Goal: Task Accomplishment & Management: Manage account settings

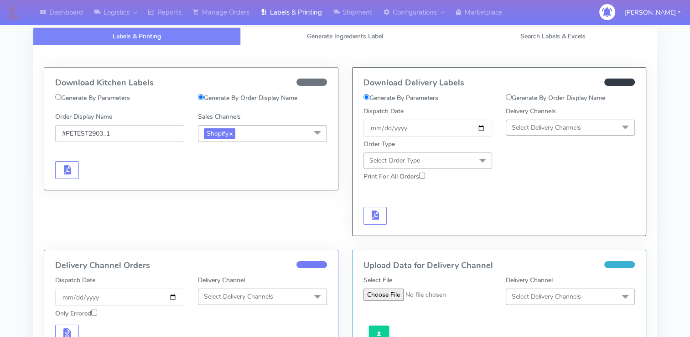
click at [124, 129] on input "#PETEST2903_1" at bounding box center [119, 133] width 129 height 17
drag, startPoint x: 83, startPoint y: 134, endPoint x: 58, endPoint y: 134, distance: 24.6
click at [58, 134] on input "#PETEST2903_1" at bounding box center [119, 133] width 129 height 17
click at [224, 12] on link "Manage Orders" at bounding box center [221, 12] width 68 height 25
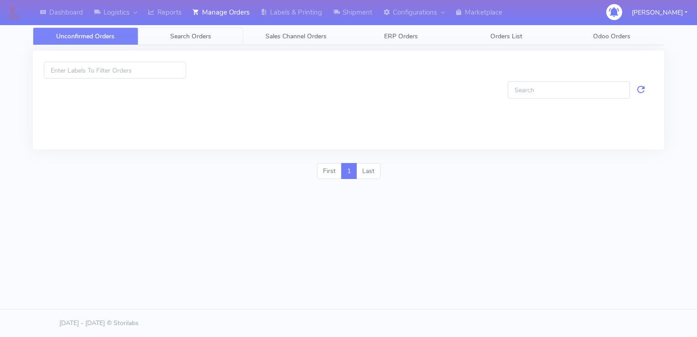
click at [208, 36] on span "Search Orders" at bounding box center [190, 36] width 41 height 9
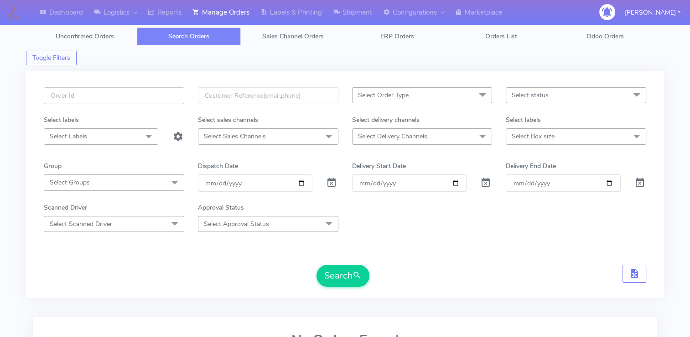
click at [125, 93] on input "text" at bounding box center [114, 95] width 140 height 17
type input "#PETEST2885"
click at [330, 182] on span at bounding box center [331, 184] width 11 height 9
click at [348, 267] on button "Search" at bounding box center [343, 276] width 53 height 22
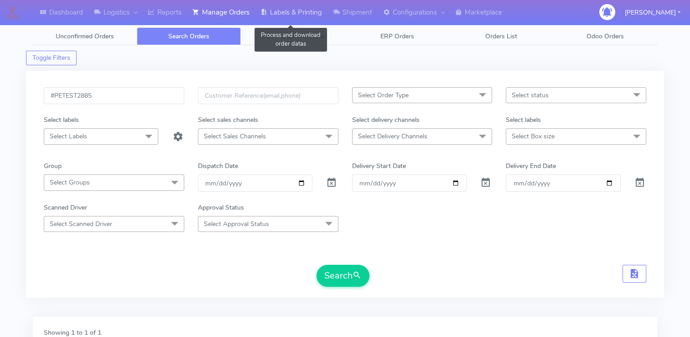
click at [300, 12] on link "Labels & Printing" at bounding box center [291, 12] width 73 height 25
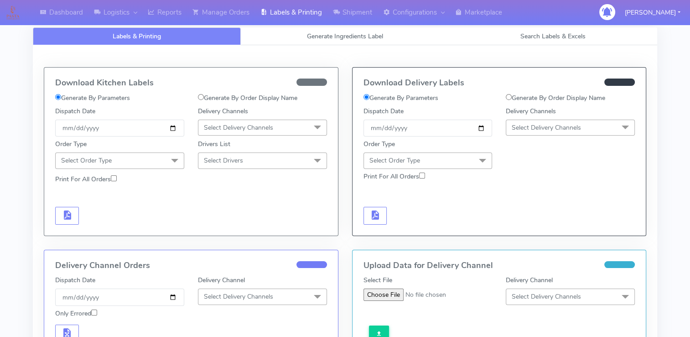
click at [197, 102] on div "Generate By Order Display Name" at bounding box center [262, 99] width 143 height 13
click at [204, 97] on label "Generate By Order Display Name" at bounding box center [247, 98] width 99 height 10
click at [204, 97] on input "Generate By Order Display Name" at bounding box center [201, 97] width 6 height 6
radio input "true"
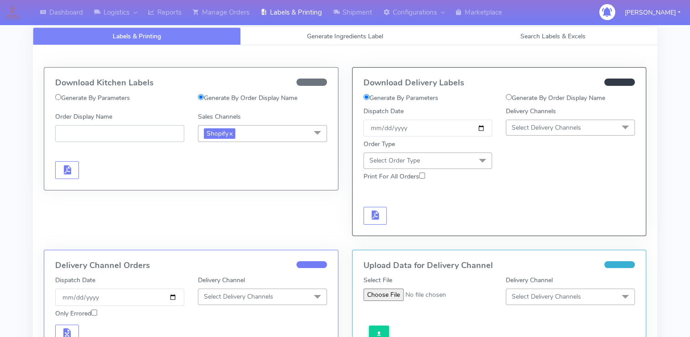
click at [118, 134] on input "Order Display Name" at bounding box center [119, 133] width 129 height 17
paste input "#PETEST2904_1"
type input "#PETEST2904_1"
click at [69, 170] on span "button" at bounding box center [67, 171] width 11 height 9
click at [94, 174] on span "button" at bounding box center [93, 171] width 11 height 9
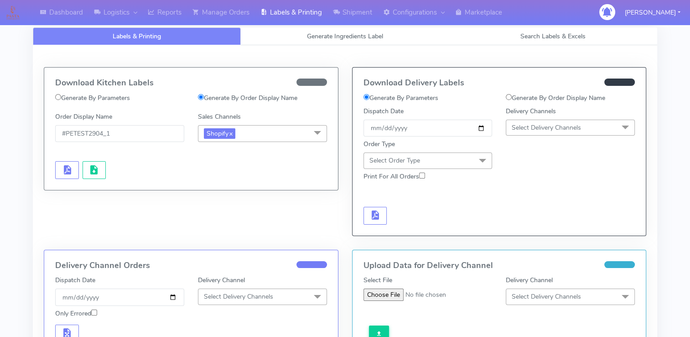
click at [375, 57] on div "Download Kitchen Labels Generate By Parameters Generate By Order Display Name O…" at bounding box center [345, 285] width 624 height 481
click at [507, 96] on input "Generate By Order Display Name" at bounding box center [509, 97] width 6 height 6
radio input "true"
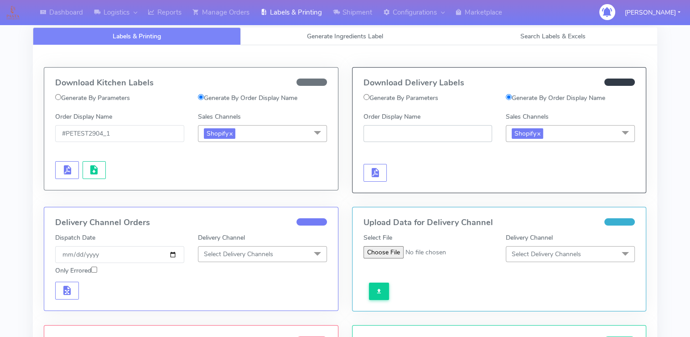
click at [392, 125] on input "Order Display Name" at bounding box center [427, 133] width 129 height 17
click at [429, 130] on input "#PETEST2890_1" at bounding box center [427, 133] width 129 height 17
drag, startPoint x: 429, startPoint y: 130, endPoint x: 294, endPoint y: 131, distance: 135.0
click at [294, 131] on div "Download Kitchen Labels Generate By Parameters Generate By Order Display Name O…" at bounding box center [345, 134] width 616 height 145
click at [405, 132] on input "#PETEST2890_1" at bounding box center [427, 133] width 129 height 17
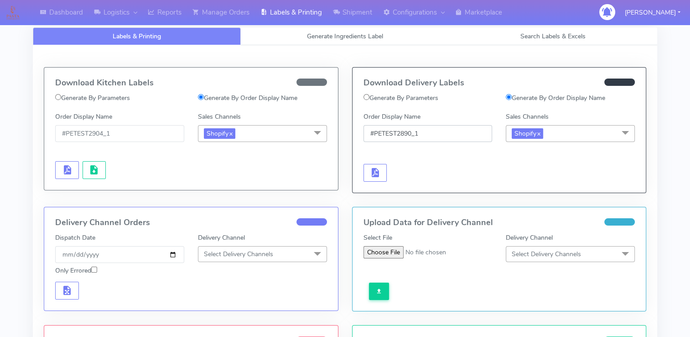
click at [410, 131] on input "#PETEST2890_1" at bounding box center [427, 133] width 129 height 17
drag, startPoint x: 345, startPoint y: 142, endPoint x: 316, endPoint y: 145, distance: 29.3
click at [316, 145] on div "Download Kitchen Labels Generate By Parameters Generate By Order Display Name O…" at bounding box center [345, 134] width 616 height 145
type input "#PETEST2894_1"
click at [470, 84] on h4 "Download Delivery Labels" at bounding box center [499, 82] width 272 height 9
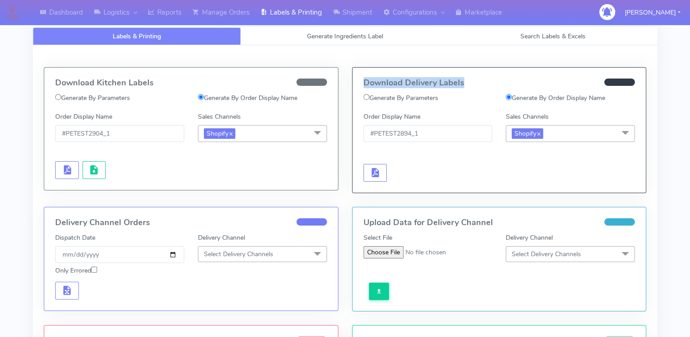
drag, startPoint x: 467, startPoint y: 83, endPoint x: 361, endPoint y: 81, distance: 106.3
click at [361, 81] on div "Download Delivery Labels Generate By Parameters Generate By Order Display Name …" at bounding box center [500, 129] width 294 height 125
drag, startPoint x: 361, startPoint y: 81, endPoint x: 470, endPoint y: 81, distance: 109.0
click at [470, 81] on h4 "Download Delivery Labels" at bounding box center [499, 82] width 272 height 9
click at [469, 81] on h4 "Download Delivery Labels" at bounding box center [499, 82] width 272 height 9
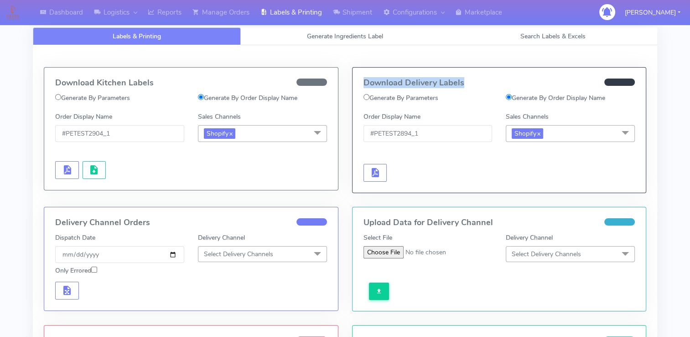
drag, startPoint x: 468, startPoint y: 82, endPoint x: 363, endPoint y: 81, distance: 104.9
click at [363, 81] on h4 "Download Delivery Labels" at bounding box center [499, 82] width 272 height 9
drag, startPoint x: 363, startPoint y: 81, endPoint x: 303, endPoint y: 35, distance: 75.8
click at [303, 35] on link "Generate Ingredients Label" at bounding box center [345, 36] width 208 height 18
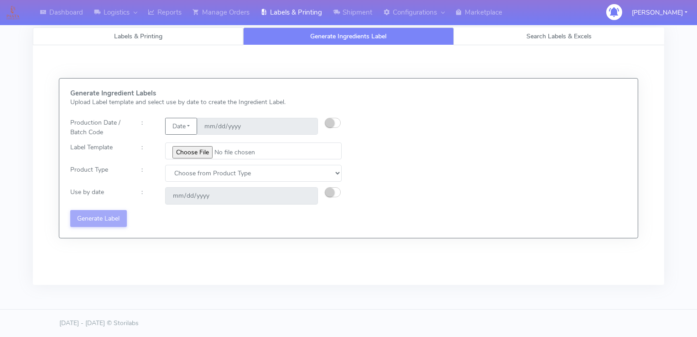
click at [161, 28] on link "Labels & Printing" at bounding box center [138, 36] width 210 height 18
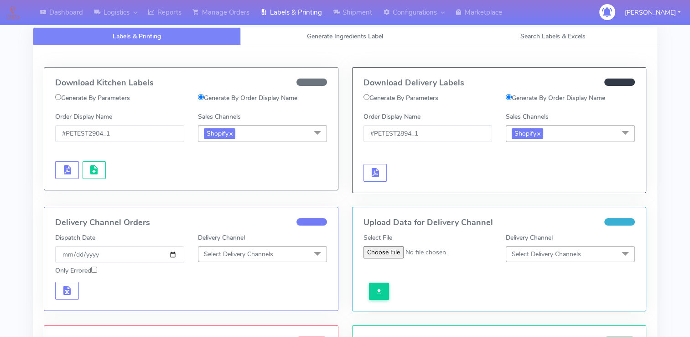
click at [416, 154] on div at bounding box center [428, 163] width 143 height 37
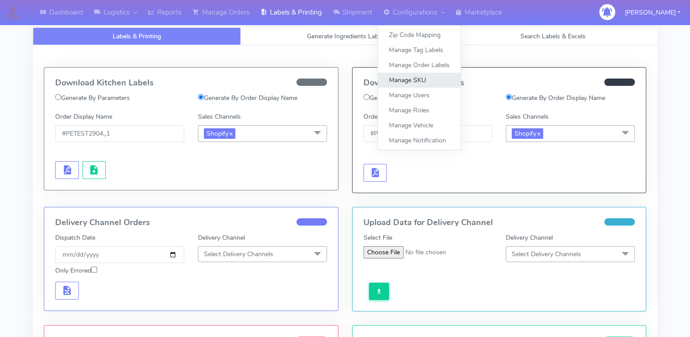
click at [415, 79] on link "Manage SKU" at bounding box center [419, 80] width 83 height 15
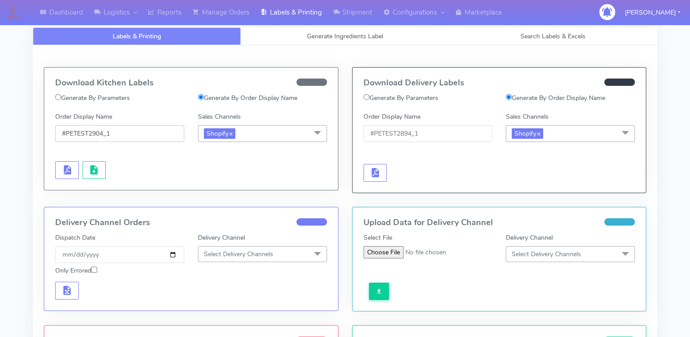
click at [136, 135] on input "#PETEST2904_1" at bounding box center [119, 133] width 129 height 17
drag, startPoint x: 133, startPoint y: 134, endPoint x: 50, endPoint y: 144, distance: 84.1
click at [50, 144] on div "Download Kitchen Labels Generate By Parameters Generate By Order Display Name O…" at bounding box center [191, 128] width 294 height 122
paste input "2491ATAVI"
type input "#2491ATAVI_1"
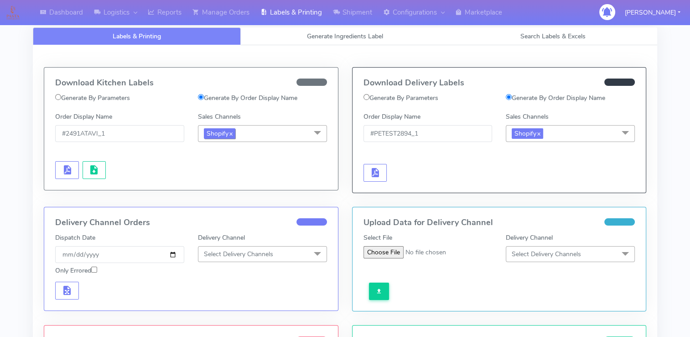
click at [234, 133] on span "Shopify x" at bounding box center [219, 133] width 31 height 10
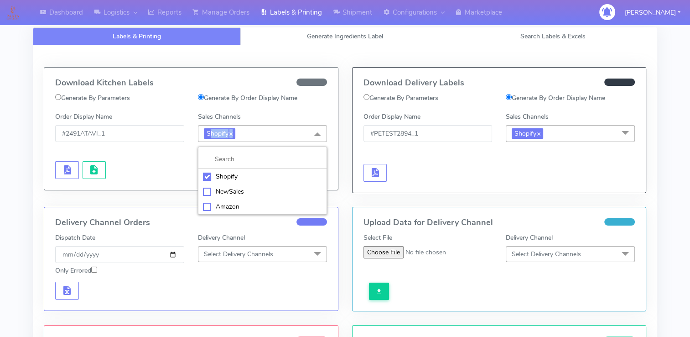
click at [206, 178] on div "Shopify" at bounding box center [262, 176] width 119 height 10
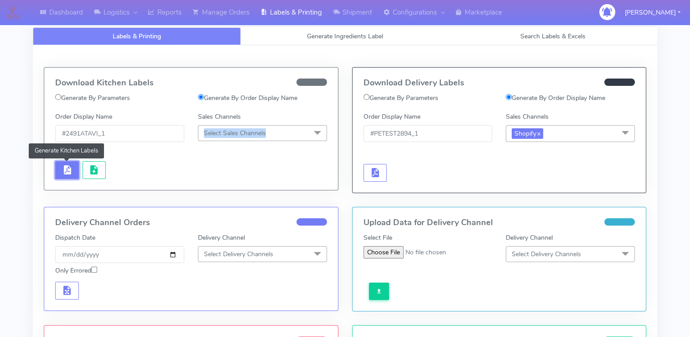
click at [65, 169] on span "button" at bounding box center [67, 171] width 11 height 9
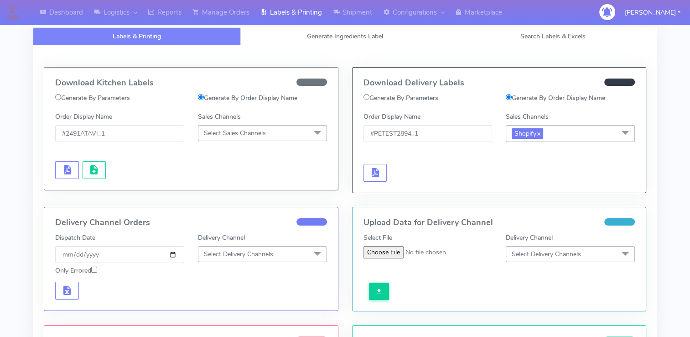
click at [131, 152] on form "Generate By Parameters Generate By Order Display Name Order Display Name #2491A…" at bounding box center [191, 136] width 272 height 86
click at [265, 134] on span "Select Sales Channels" at bounding box center [235, 133] width 62 height 9
click at [211, 176] on div "Shopify" at bounding box center [262, 176] width 119 height 10
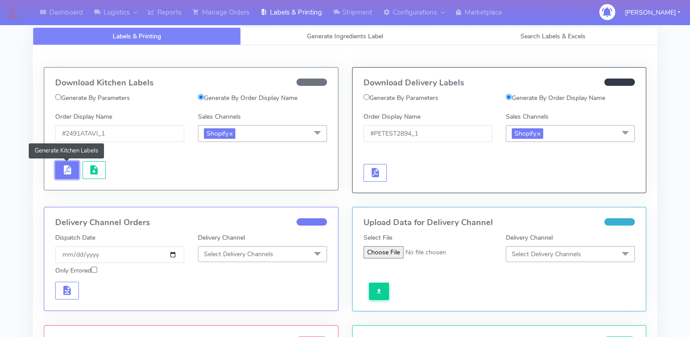
click at [72, 163] on button "button" at bounding box center [67, 170] width 24 height 18
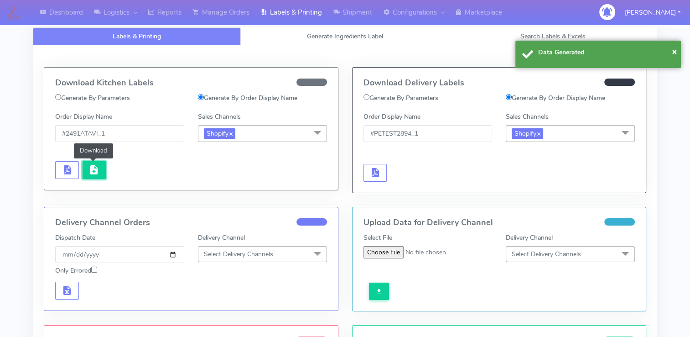
click at [93, 168] on span "button" at bounding box center [93, 171] width 11 height 9
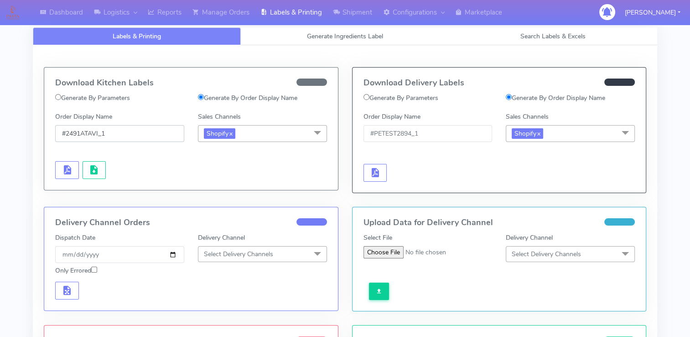
drag, startPoint x: 135, startPoint y: 136, endPoint x: 46, endPoint y: 142, distance: 89.1
click at [46, 142] on div "Download Kitchen Labels Generate By Parameters Generate By Order Display Name O…" at bounding box center [191, 128] width 294 height 122
click at [445, 134] on input "#PETEST2894_1" at bounding box center [427, 133] width 129 height 17
drag, startPoint x: 445, startPoint y: 134, endPoint x: 347, endPoint y: 138, distance: 98.2
click at [347, 138] on div "Download Delivery Labels Generate By Parameters Generate By Order Display Name …" at bounding box center [499, 137] width 308 height 140
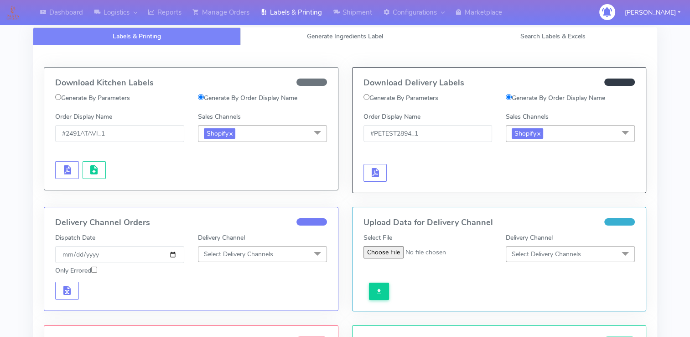
click at [257, 164] on div at bounding box center [190, 168] width 285 height 21
click at [427, 135] on input "#PETEST2894_1" at bounding box center [427, 133] width 129 height 17
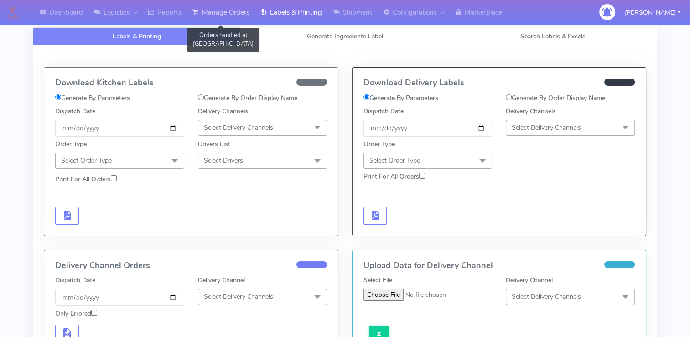
click at [209, 13] on link "Manage Orders" at bounding box center [221, 12] width 68 height 25
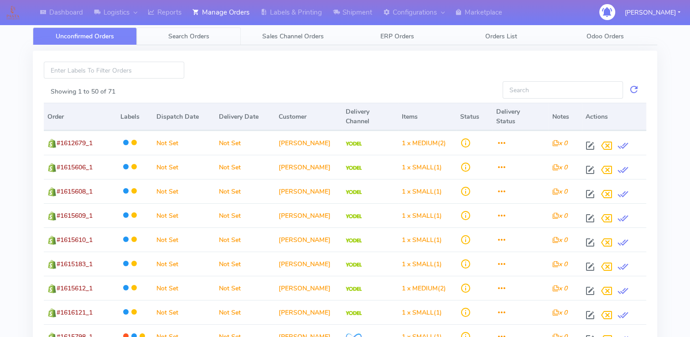
click at [187, 32] on span "Search Orders" at bounding box center [188, 36] width 41 height 9
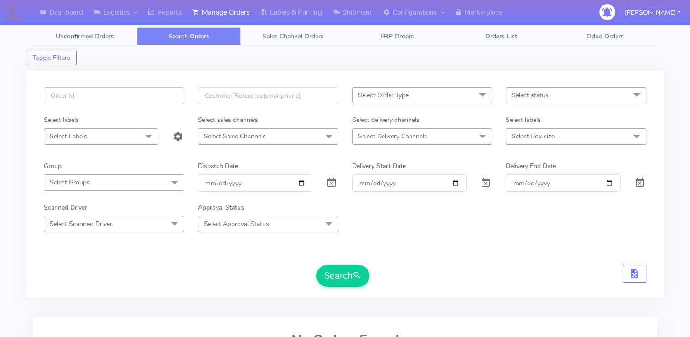
click at [99, 104] on div at bounding box center [114, 101] width 154 height 28
paste input "#PETEST2904"
type input "#PETEST2904"
click at [332, 181] on span at bounding box center [331, 184] width 11 height 9
click at [343, 281] on button "Search" at bounding box center [343, 276] width 53 height 22
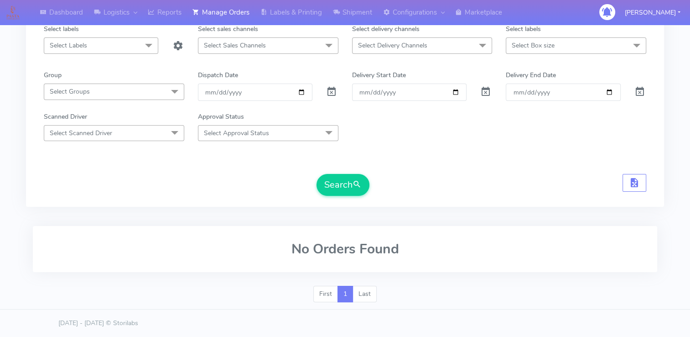
scroll to position [89, 0]
click at [347, 185] on button "Search" at bounding box center [343, 186] width 53 height 22
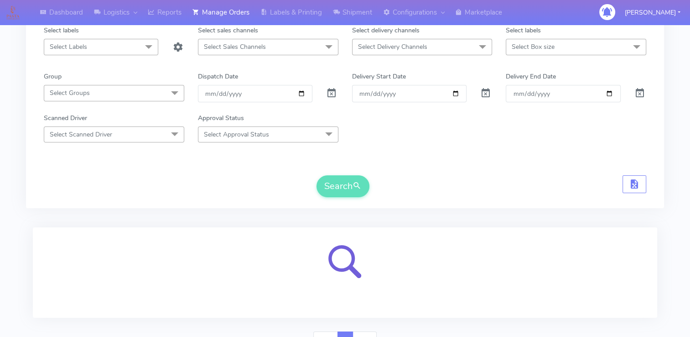
scroll to position [0, 0]
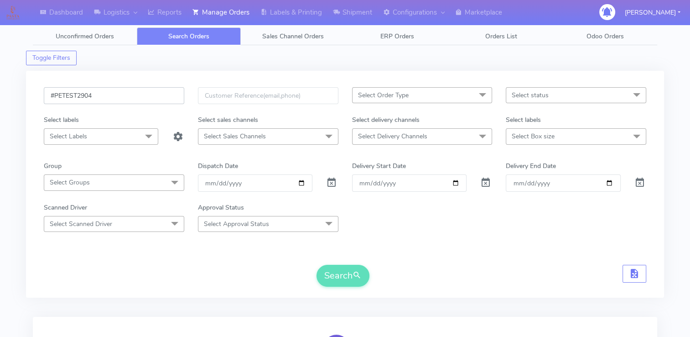
click at [135, 94] on input "#PETEST2904" at bounding box center [114, 95] width 140 height 17
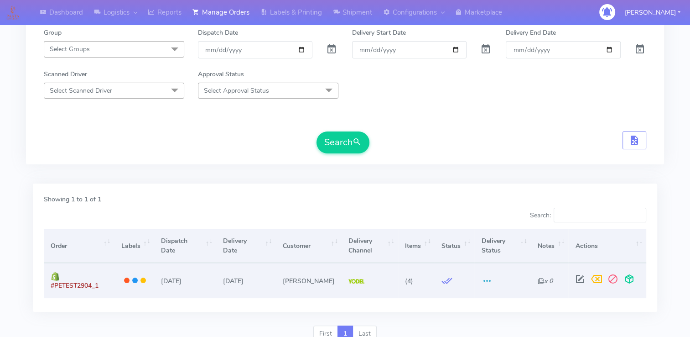
scroll to position [167, 0]
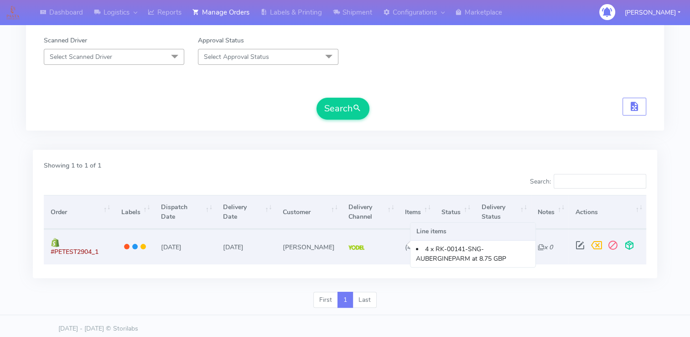
click at [405, 244] on span "(4)" at bounding box center [409, 247] width 8 height 9
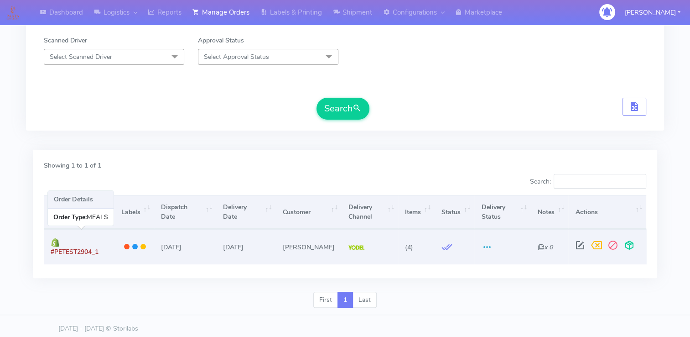
drag, startPoint x: 115, startPoint y: 241, endPoint x: 62, endPoint y: 238, distance: 53.9
click at [62, 238] on td "#PETEST2904_1" at bounding box center [79, 246] width 70 height 35
copy span "#PETEST2904_1"
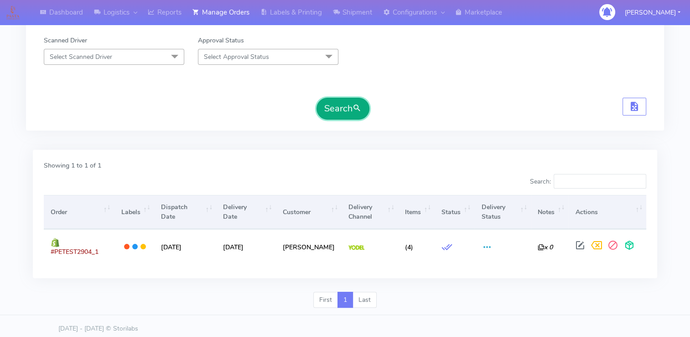
click at [342, 110] on button "Search" at bounding box center [343, 109] width 53 height 22
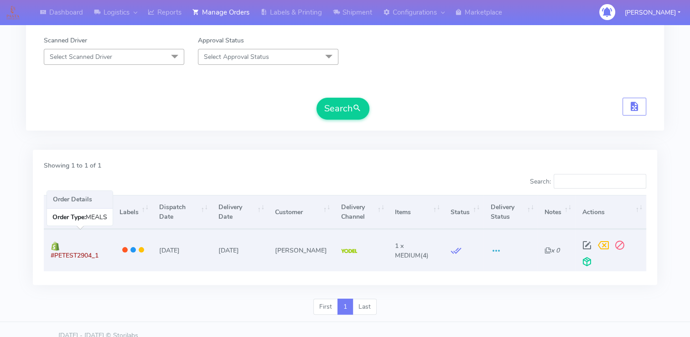
drag, startPoint x: 102, startPoint y: 253, endPoint x: 47, endPoint y: 250, distance: 54.3
click at [47, 250] on td "#PETEST2904_1" at bounding box center [78, 250] width 69 height 42
copy span "#PETEST2904_1"
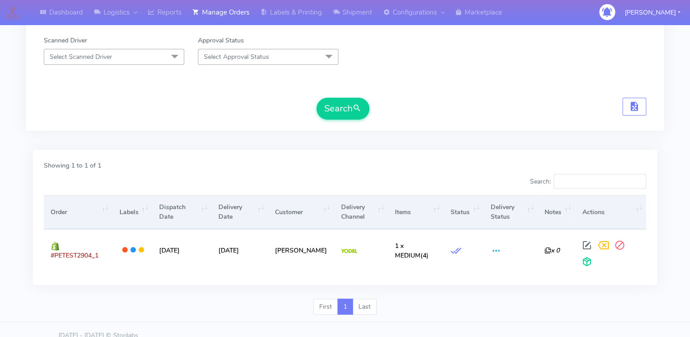
click at [135, 202] on th "Labels" at bounding box center [133, 212] width 40 height 34
click at [146, 210] on th "Labels" at bounding box center [133, 212] width 40 height 34
click at [150, 209] on th "Labels" at bounding box center [133, 212] width 40 height 34
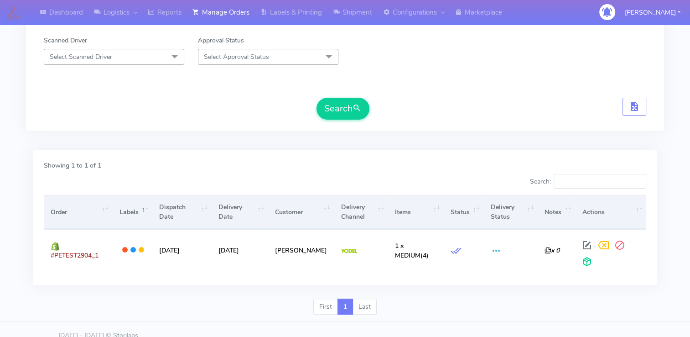
click at [207, 209] on th "Dispatch Date" at bounding box center [181, 212] width 59 height 34
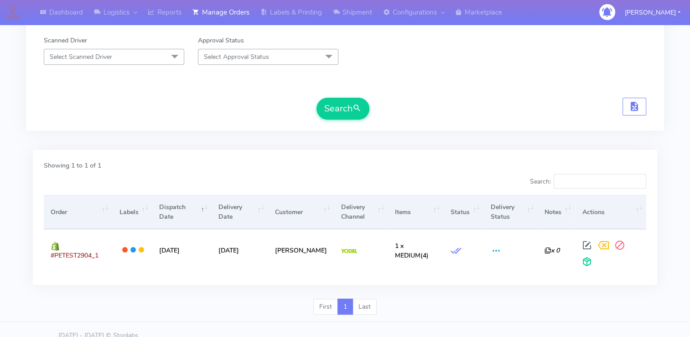
click at [112, 213] on th "Order" at bounding box center [78, 212] width 69 height 34
click at [388, 209] on th "Items" at bounding box center [416, 212] width 56 height 34
click at [375, 207] on th "Delivery Channel" at bounding box center [361, 212] width 54 height 34
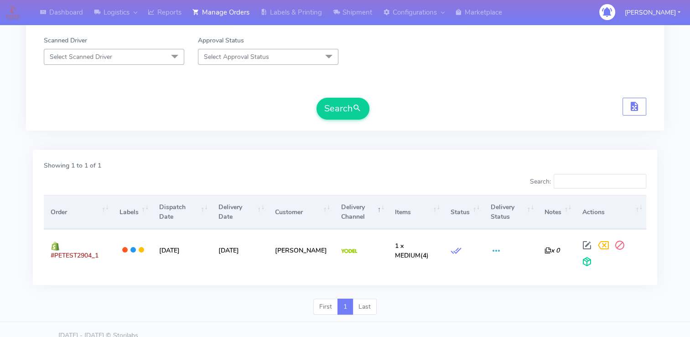
click at [375, 207] on th "Delivery Channel" at bounding box center [361, 212] width 54 height 34
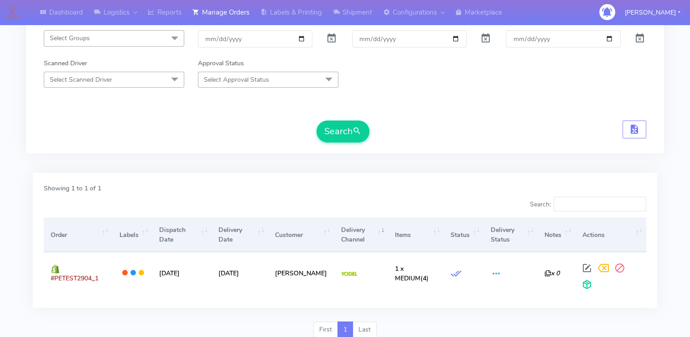
scroll to position [0, 0]
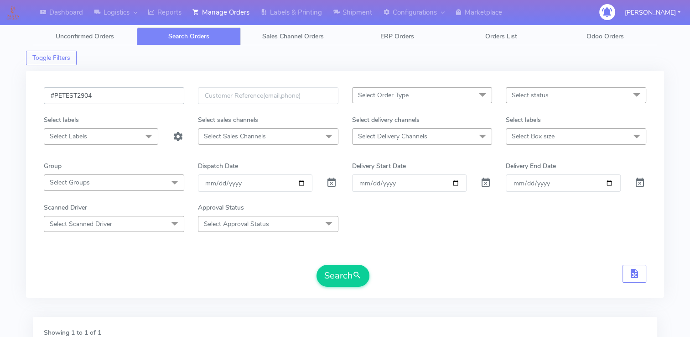
click at [77, 91] on input "#PETEST2904" at bounding box center [114, 95] width 140 height 17
paste input "#2491ATAVI"
drag, startPoint x: 349, startPoint y: 275, endPoint x: 352, endPoint y: 270, distance: 4.9
click at [349, 273] on button "Search" at bounding box center [343, 276] width 53 height 22
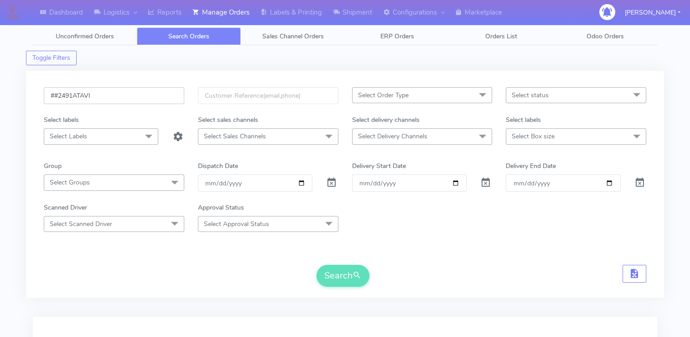
click at [55, 93] on input "##2491ATAVI" at bounding box center [114, 95] width 140 height 17
type input "#2491ATAVI"
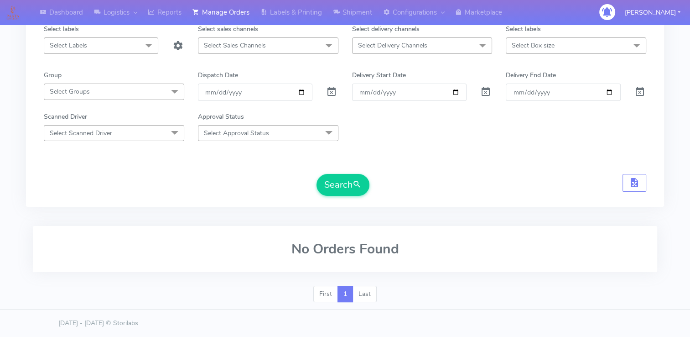
scroll to position [89, 0]
click at [337, 202] on div "#2491ATAVI Select Order Type Select All MEALS ATAVI One Off Pasta Club Gift Kit…" at bounding box center [345, 100] width 616 height 205
click at [341, 189] on button "Search" at bounding box center [343, 186] width 53 height 22
click at [336, 187] on button "Search" at bounding box center [343, 186] width 53 height 22
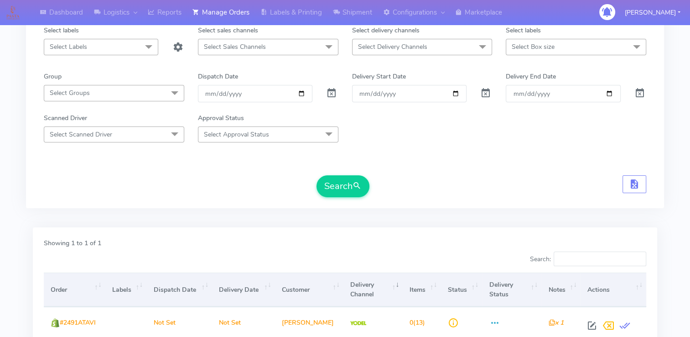
scroll to position [167, 0]
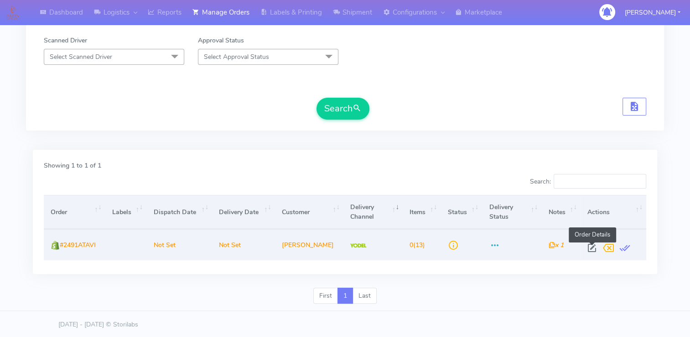
click at [588, 247] on span at bounding box center [592, 249] width 16 height 9
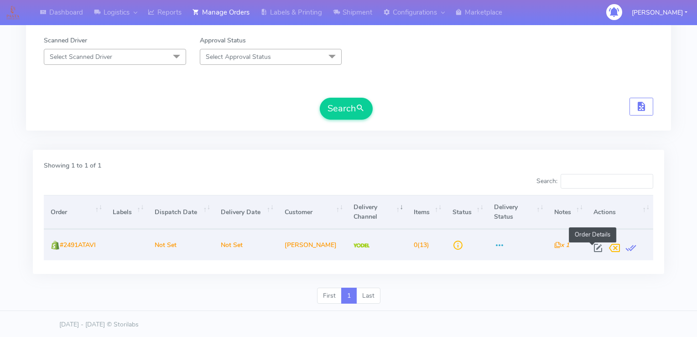
select select "5"
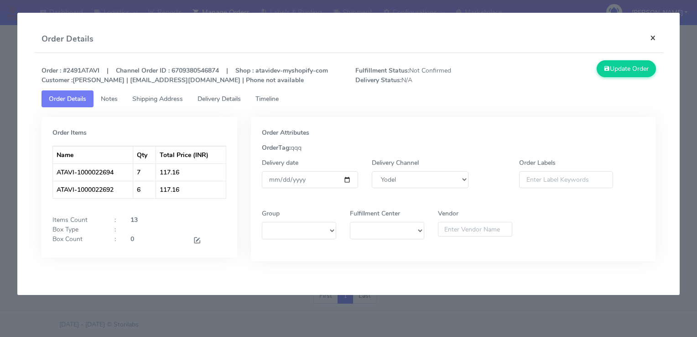
click at [651, 37] on button "×" at bounding box center [653, 38] width 21 height 24
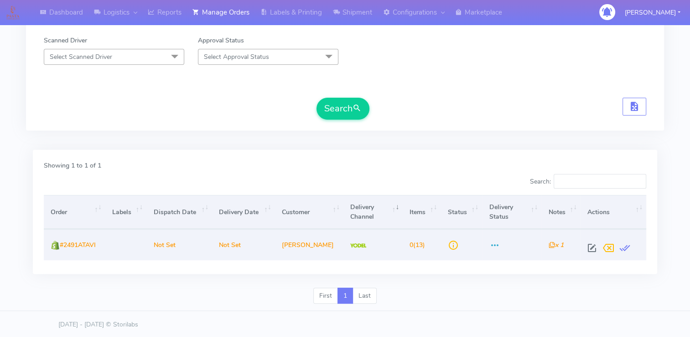
click at [412, 254] on td "0 (13)" at bounding box center [422, 244] width 38 height 31
drag, startPoint x: 411, startPoint y: 244, endPoint x: 427, endPoint y: 244, distance: 16.0
click at [427, 244] on td "0 (13)" at bounding box center [422, 244] width 38 height 31
drag, startPoint x: 427, startPoint y: 244, endPoint x: 420, endPoint y: 244, distance: 7.3
click at [420, 244] on span "0 (13)" at bounding box center [418, 244] width 16 height 9
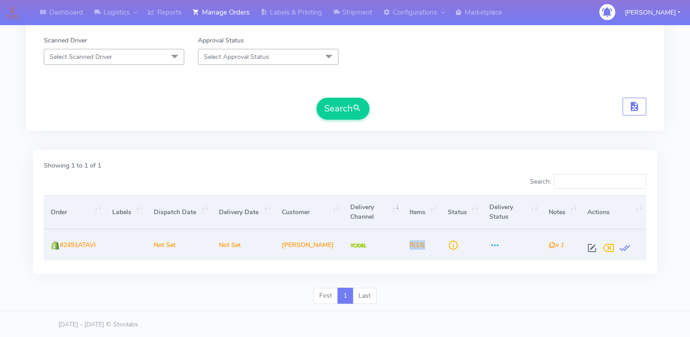
click at [407, 244] on td "0 (13)" at bounding box center [422, 244] width 38 height 31
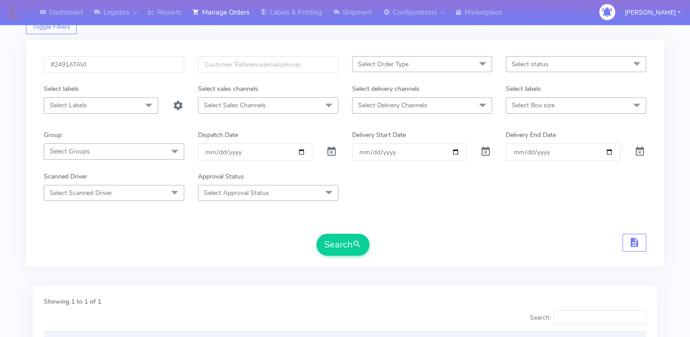
scroll to position [0, 0]
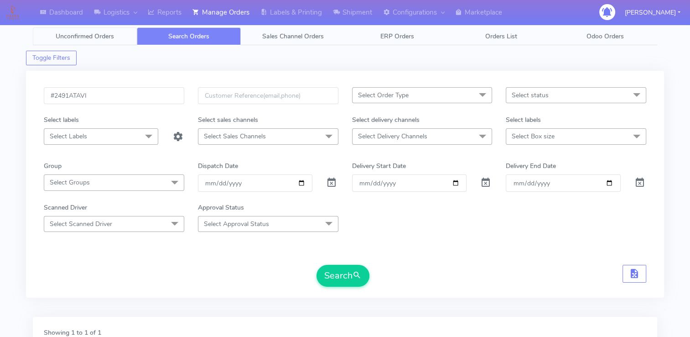
click at [101, 34] on span "Unconfirmed Orders" at bounding box center [85, 36] width 58 height 9
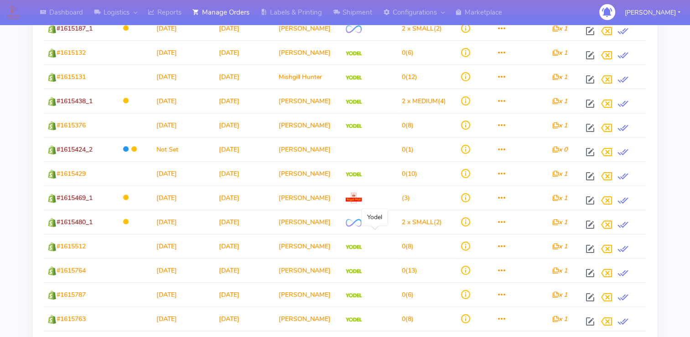
scroll to position [1075, 0]
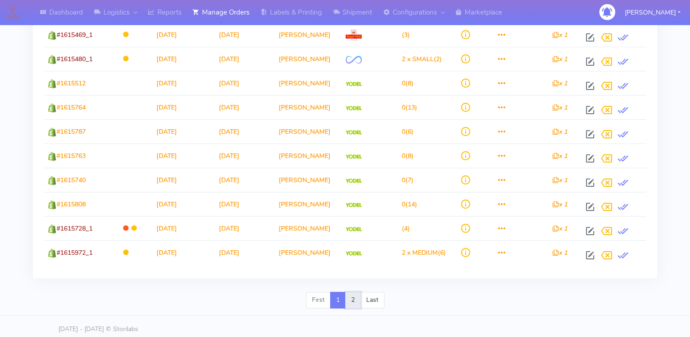
click at [357, 299] on link "2" at bounding box center [353, 299] width 16 height 16
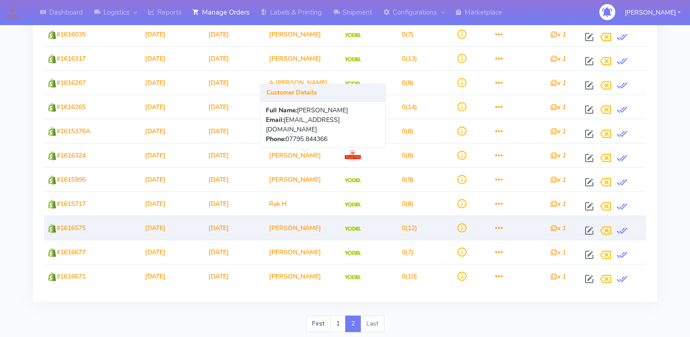
scroll to position [377, 0]
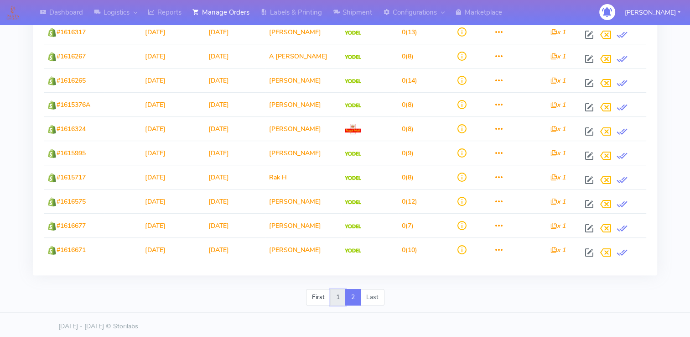
click at [337, 295] on link "1" at bounding box center [338, 297] width 16 height 16
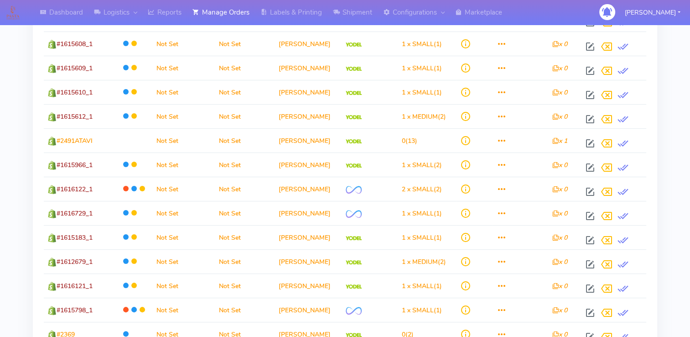
scroll to position [0, 0]
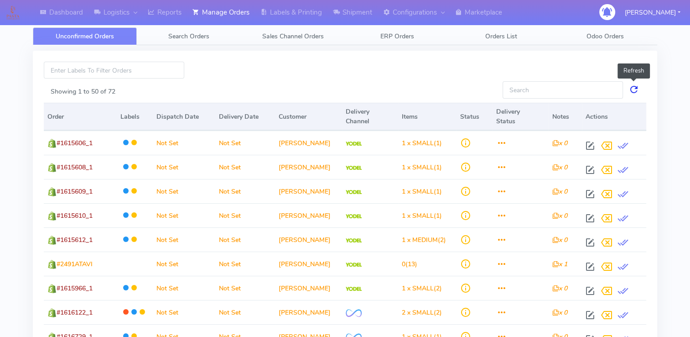
click at [635, 92] on link at bounding box center [633, 89] width 11 height 17
click at [226, 34] on link "Search Orders" at bounding box center [189, 36] width 104 height 18
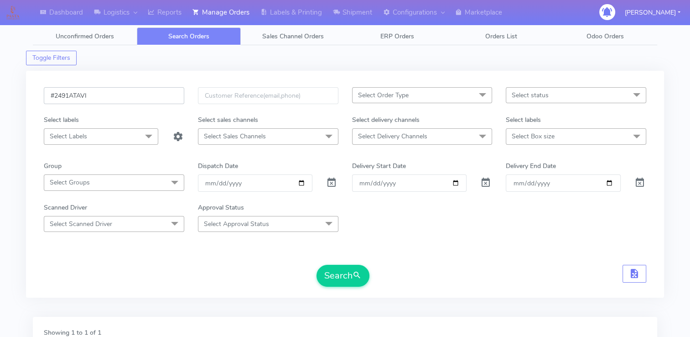
click at [114, 92] on input "#2491ATAVI" at bounding box center [114, 95] width 140 height 17
click at [345, 273] on button "Search" at bounding box center [343, 276] width 53 height 22
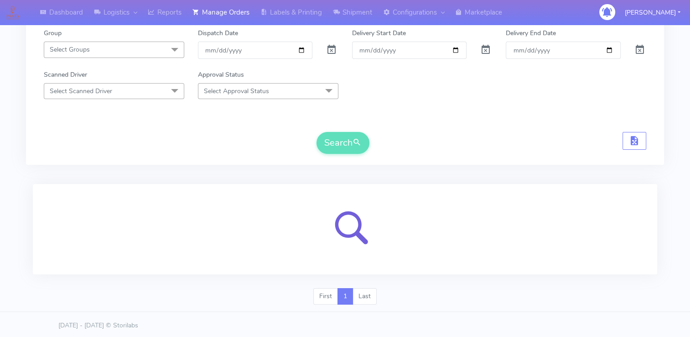
scroll to position [133, 0]
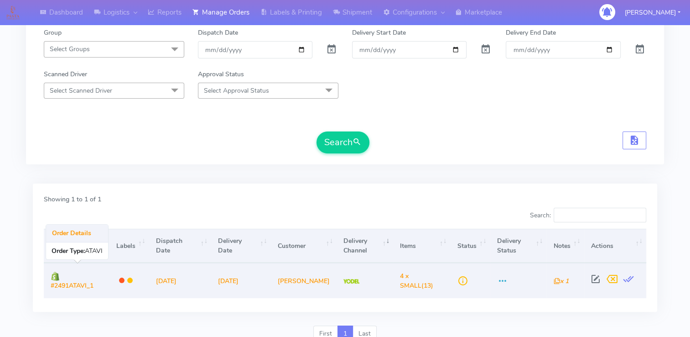
drag, startPoint x: 98, startPoint y: 283, endPoint x: 49, endPoint y: 281, distance: 48.8
click at [49, 281] on td "#2491ATAVI_1" at bounding box center [76, 280] width 65 height 35
copy span "#2491ATAVI_1"
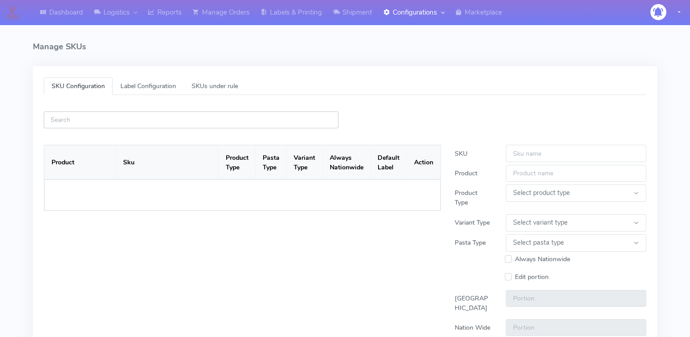
drag, startPoint x: 0, startPoint y: 0, endPoint x: 207, endPoint y: 117, distance: 237.3
click at [207, 117] on input "text" at bounding box center [191, 119] width 295 height 17
paste input "ATAVI-1000022694"
click at [166, 112] on input "ATAVI-1000022694" at bounding box center [191, 119] width 295 height 17
click at [164, 122] on input "ATAVI-1000022694" at bounding box center [191, 119] width 295 height 17
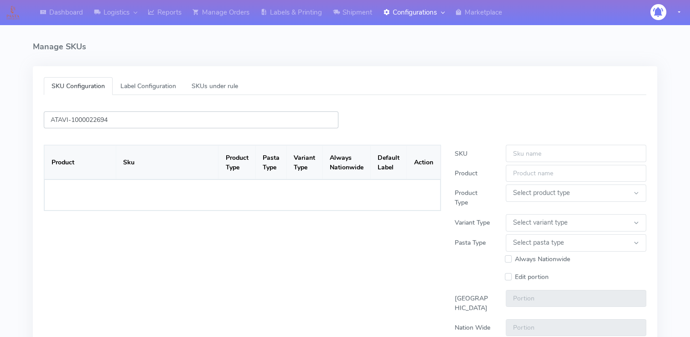
type input "ATAVI-1000022694"
click at [353, 118] on div "ATAVI-1000022694 Product Sku Product Type Pasta Type Variant Type Always Nation…" at bounding box center [345, 252] width 616 height 315
click at [262, 116] on input "ATAVI-1000022694" at bounding box center [191, 119] width 295 height 17
click at [380, 118] on div "ATAVI-1000022694 Product Sku Product Type Pasta Type Variant Type Always Nation…" at bounding box center [345, 252] width 616 height 315
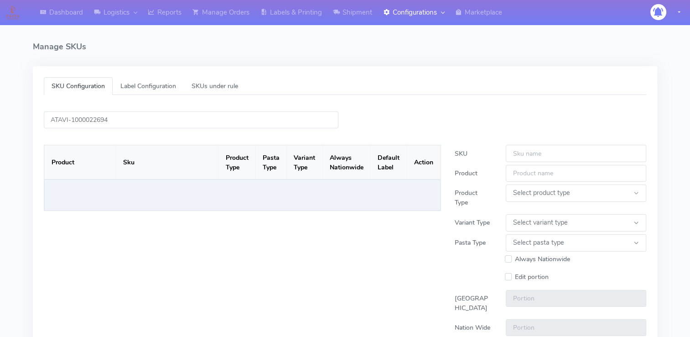
click at [255, 197] on td "Loading..." at bounding box center [243, 194] width 396 height 31
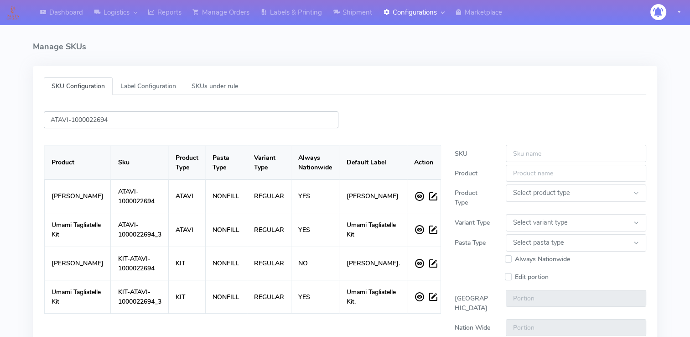
click at [168, 123] on input "ATAVI-1000022694" at bounding box center [191, 119] width 295 height 17
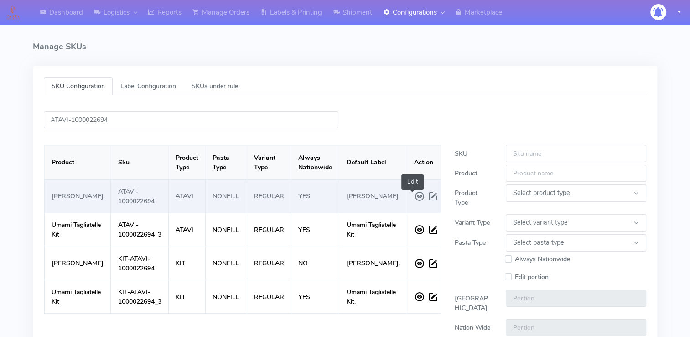
click at [428, 200] on span at bounding box center [435, 196] width 14 height 16
type input "ATAVI-1000022694"
type input "Atavi Umami Tagliatelle"
select select
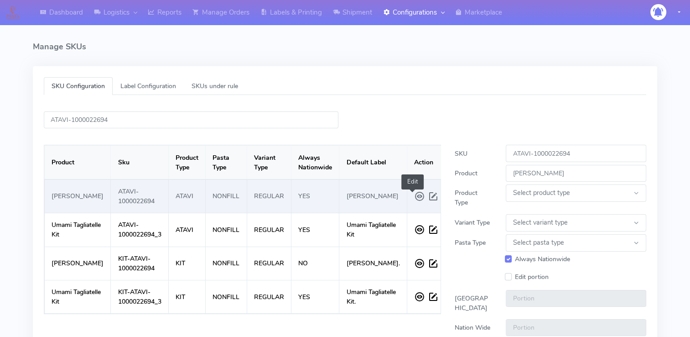
select select
checkbox input "true"
select select
type input "1.0"
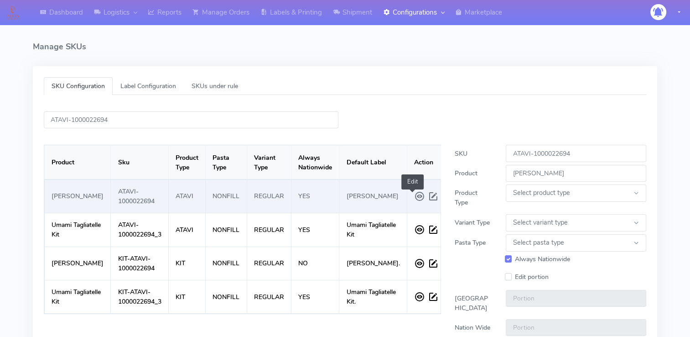
type input "Atavi Umami Tagliatelle"
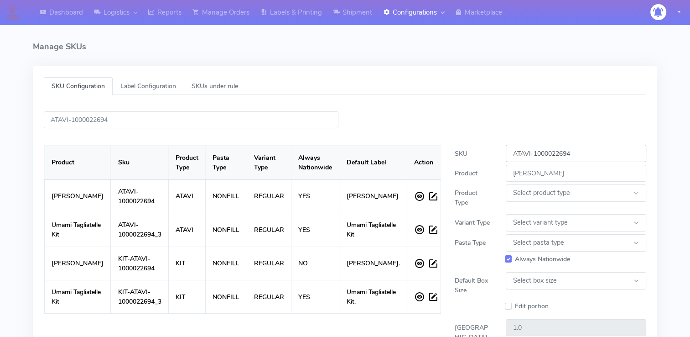
click at [594, 156] on input "ATAVI-1000022694" at bounding box center [576, 153] width 140 height 17
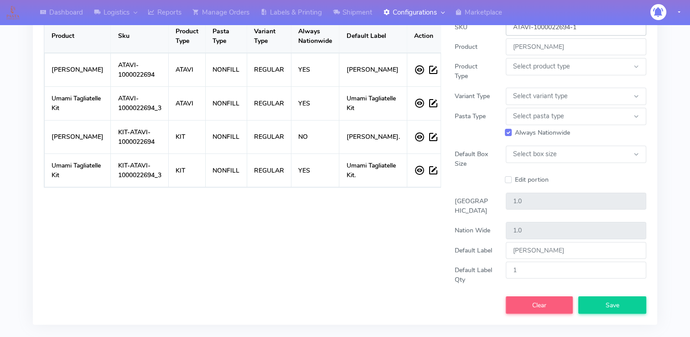
scroll to position [154, 0]
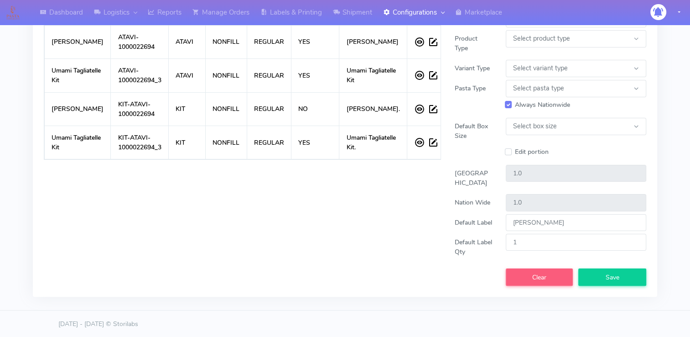
type input "ATAVI-1000022694-1"
click at [609, 282] on button "Save" at bounding box center [612, 276] width 68 height 17
select select
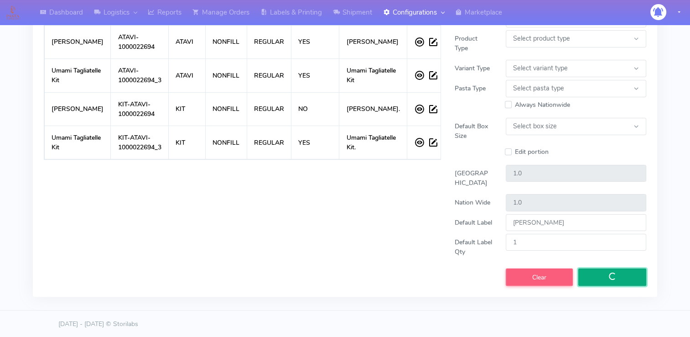
checkbox input "false"
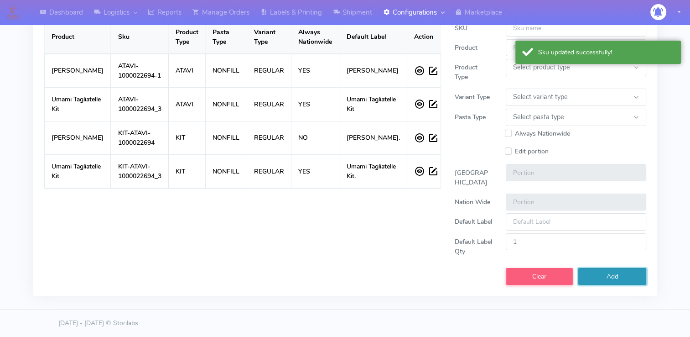
scroll to position [125, 0]
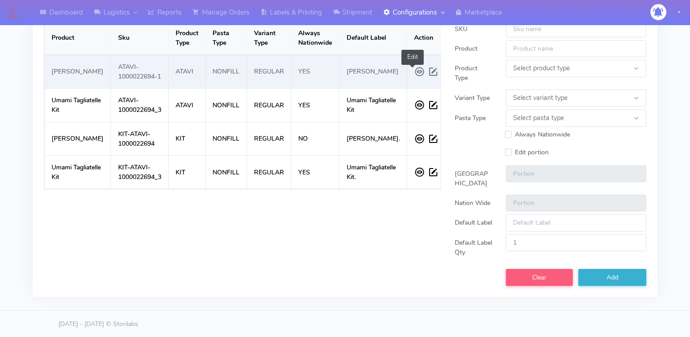
click at [428, 77] on span at bounding box center [435, 71] width 14 height 16
type input "ATAVI-1000022694-1"
type input "Atavi Umami Tagliatelle"
select select
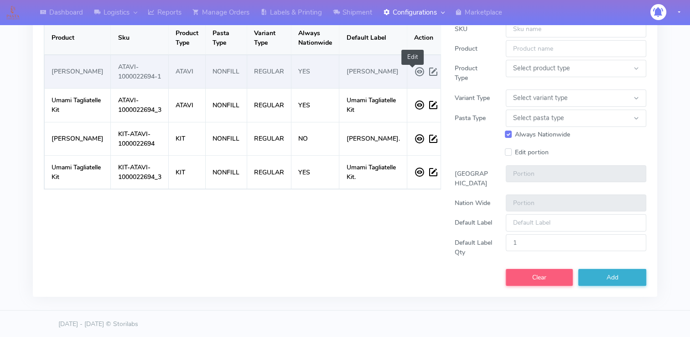
select select
checkbox input "true"
select select
type input "1.0"
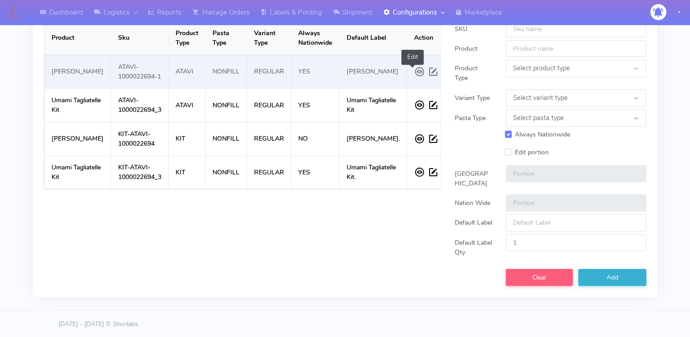
type input "Atavi Umami Tagliatelle"
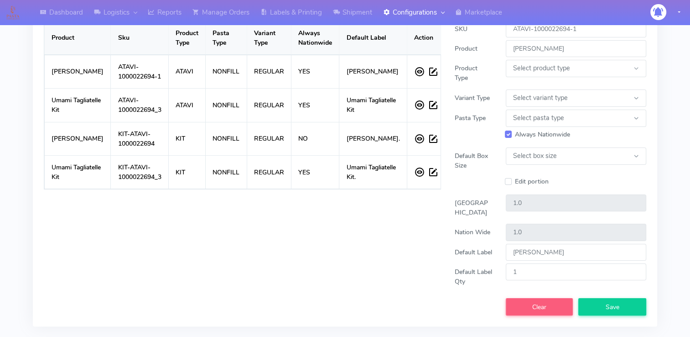
scroll to position [0, 0]
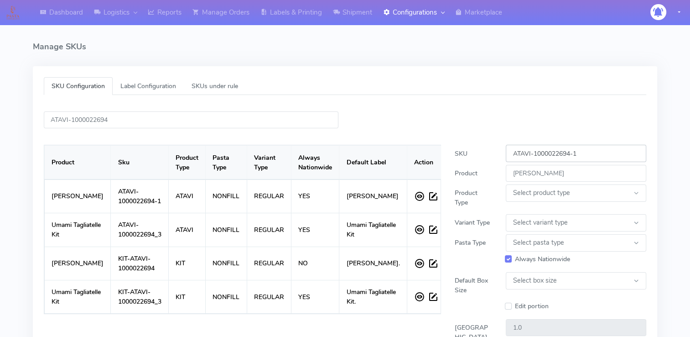
click at [608, 147] on input "ATAVI-1000022694-1" at bounding box center [576, 153] width 140 height 17
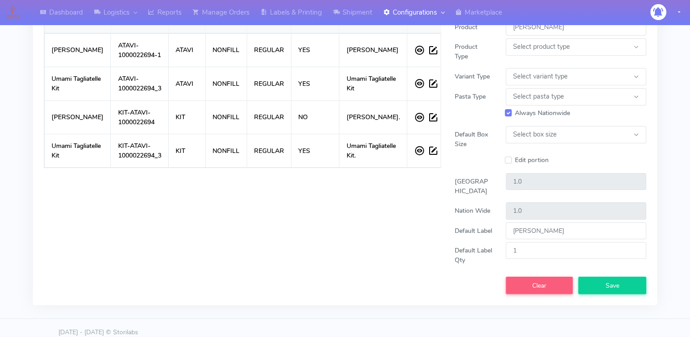
scroll to position [154, 0]
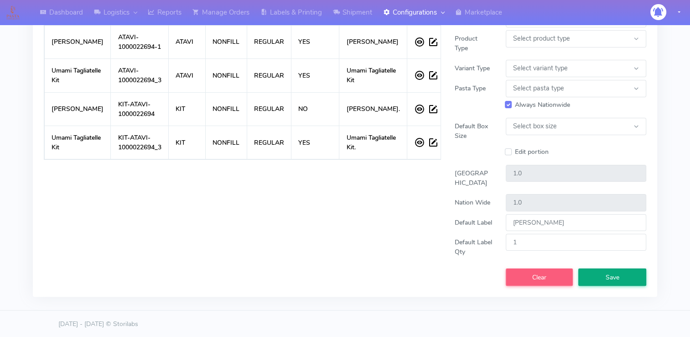
type input "ATAVI-1000022694"
click at [613, 276] on span "Save" at bounding box center [613, 277] width 14 height 9
select select
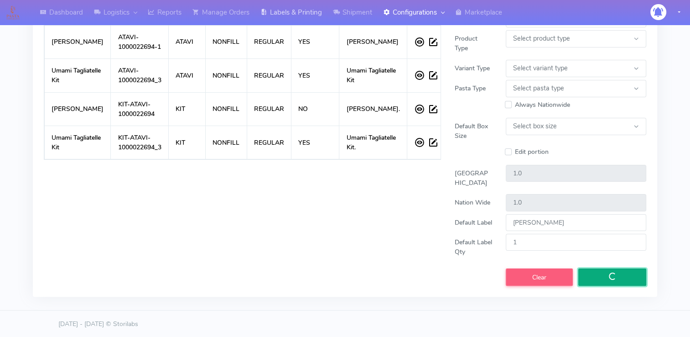
checkbox input "false"
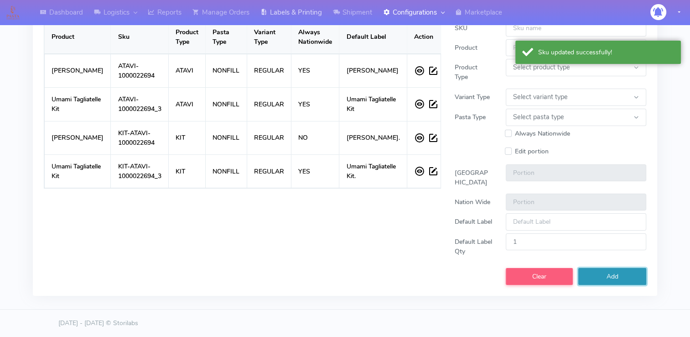
scroll to position [125, 0]
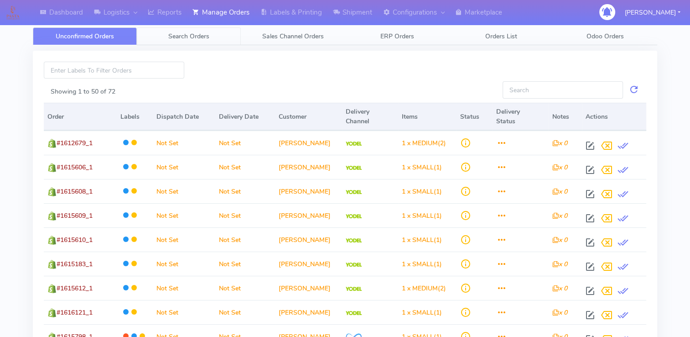
click at [204, 35] on span "Search Orders" at bounding box center [188, 36] width 41 height 9
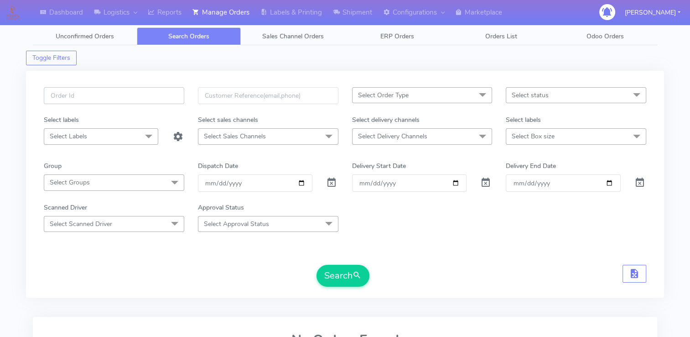
click at [151, 98] on input "text" at bounding box center [114, 95] width 140 height 17
paste input "#2491ATAVI_1"
type input "#2491ATAVI_1"
click at [336, 182] on span at bounding box center [331, 184] width 11 height 9
click at [356, 276] on span "submit" at bounding box center [357, 275] width 9 height 12
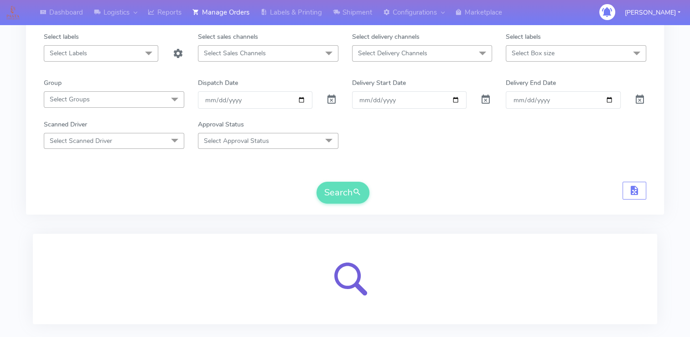
scroll to position [133, 0]
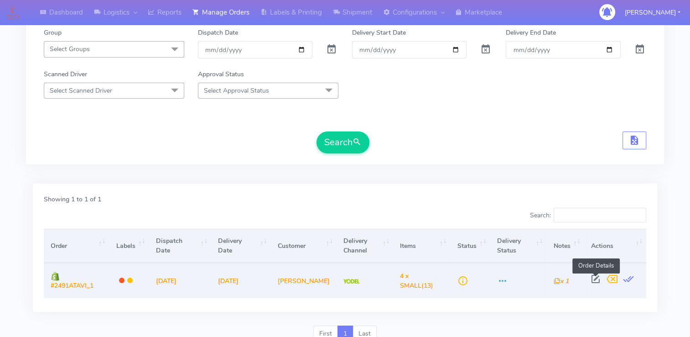
click at [600, 280] on span at bounding box center [595, 280] width 16 height 9
select select "5"
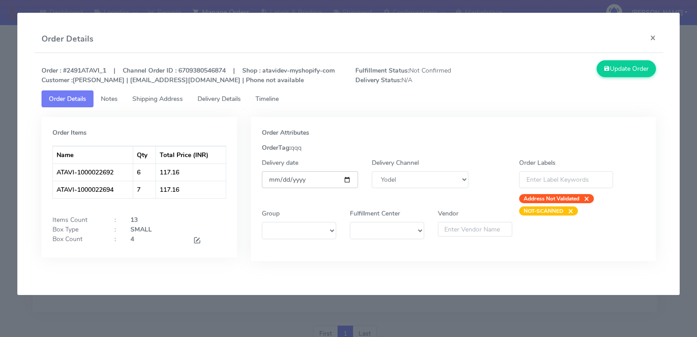
click at [347, 180] on input "[DATE]" at bounding box center [310, 179] width 97 height 17
click at [353, 149] on div "OrderTag: qqq" at bounding box center [453, 148] width 397 height 10
click at [653, 37] on button "×" at bounding box center [653, 38] width 21 height 24
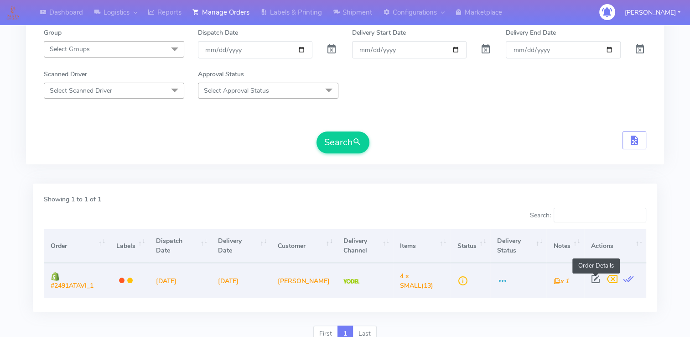
click at [595, 278] on span at bounding box center [595, 280] width 16 height 9
select select "5"
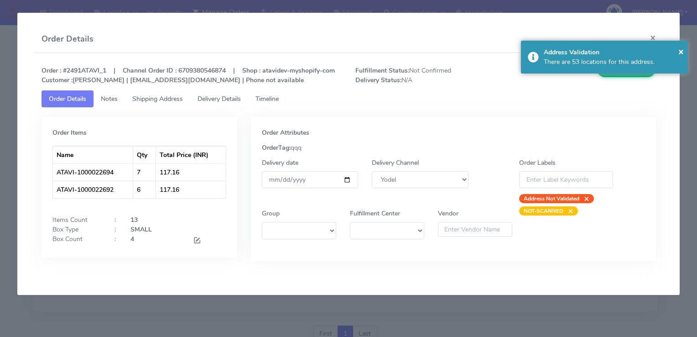
click at [631, 68] on div "× Address Validation There are 53 locations for this address." at bounding box center [604, 57] width 167 height 33
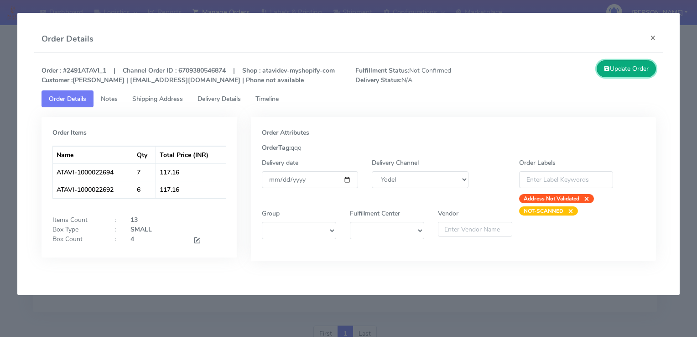
click at [631, 68] on button "Update Order" at bounding box center [626, 68] width 59 height 17
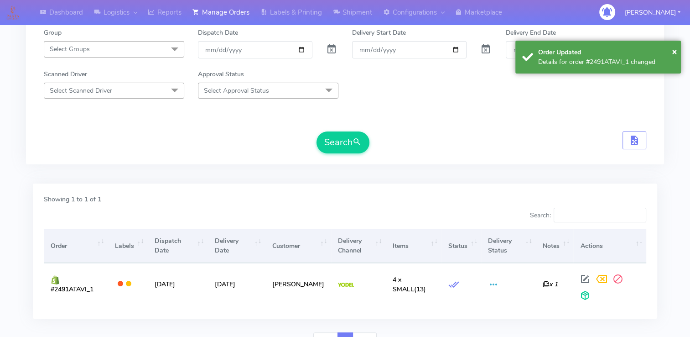
click at [512, 165] on div "#2491ATAVI_1 Select Order Type Select All MEALS ATAVI One Off Pasta Club Gift K…" at bounding box center [345, 55] width 638 height 246
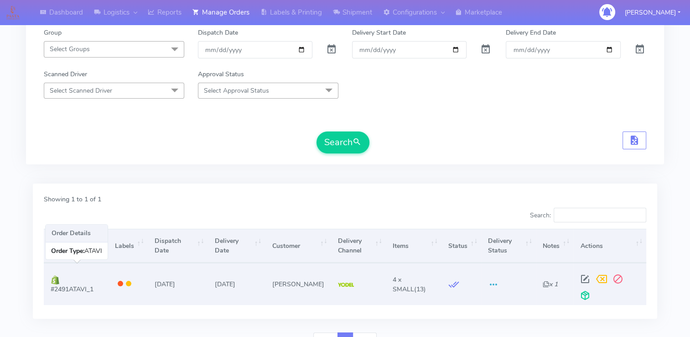
drag, startPoint x: 96, startPoint y: 286, endPoint x: 52, endPoint y: 289, distance: 43.9
click at [52, 289] on td "#2491ATAVI_1" at bounding box center [76, 284] width 64 height 42
copy span "#2491ATAVI_1"
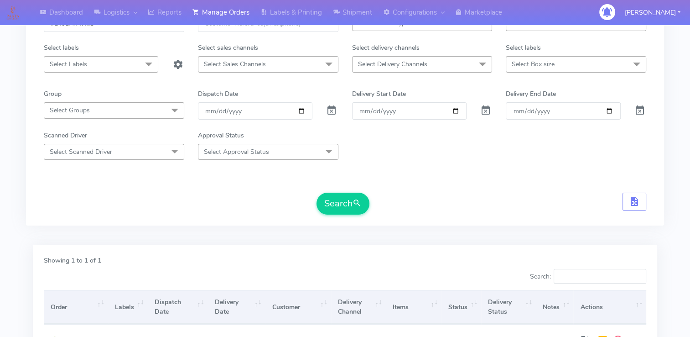
scroll to position [0, 0]
